Goal: Task Accomplishment & Management: Understand process/instructions

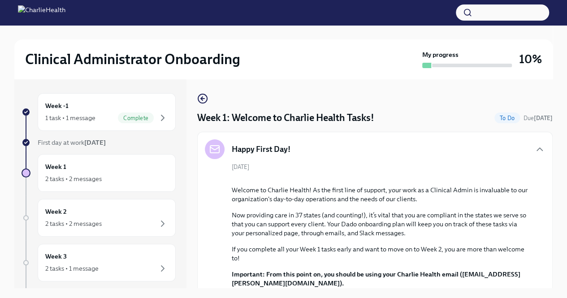
scroll to position [1271, 0]
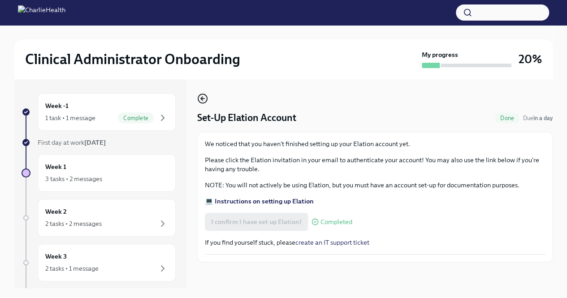
click at [203, 95] on icon "button" at bounding box center [202, 98] width 11 height 11
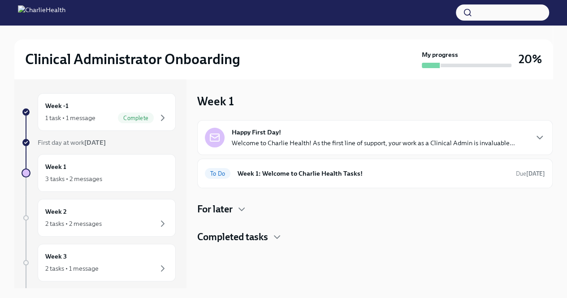
click at [517, 147] on div "Happy First Day! Welcome to Charlie Health! As the first line of support, your …" at bounding box center [375, 138] width 340 height 20
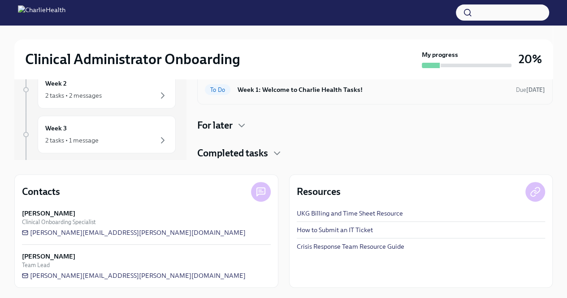
scroll to position [262, 0]
click at [277, 155] on icon "button" at bounding box center [277, 153] width 11 height 11
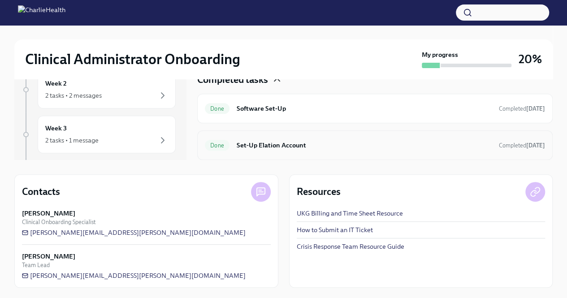
scroll to position [291, 0]
click at [246, 57] on icon "button" at bounding box center [241, 52] width 11 height 11
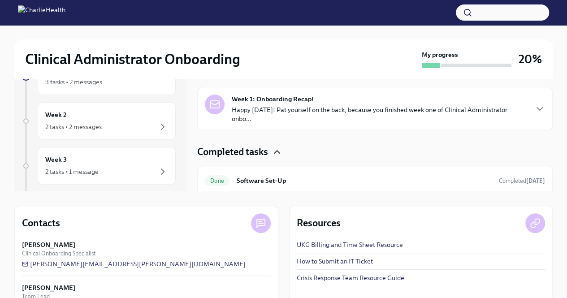
scroll to position [83, 0]
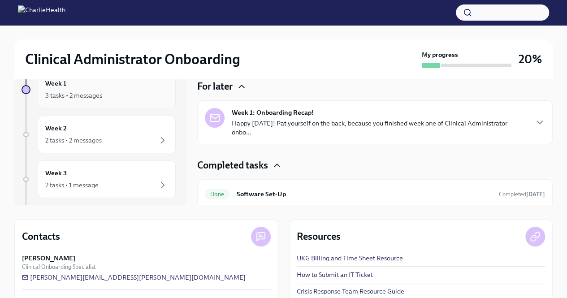
click at [115, 95] on div "3 tasks • 2 messages" at bounding box center [106, 95] width 123 height 11
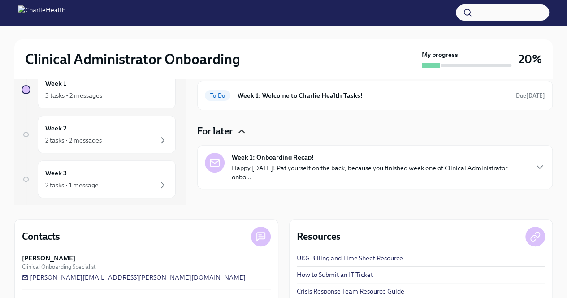
scroll to position [246, 0]
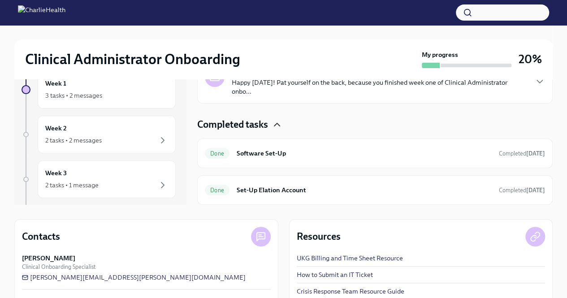
click at [356, 15] on h6 "Week 1: Welcome to Charlie Health Tasks!" at bounding box center [373, 10] width 271 height 10
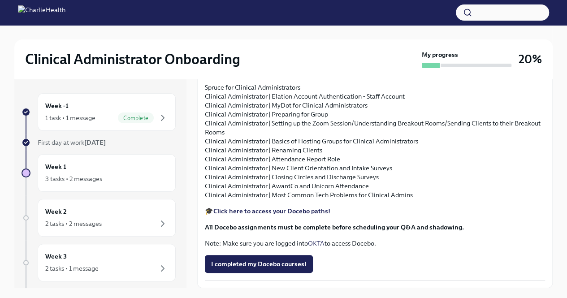
scroll to position [942, 0]
